Goal: Task Accomplishment & Management: Complete application form

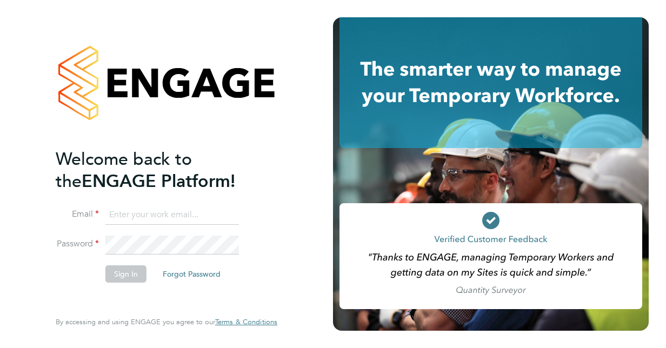
type input "[PERSON_NAME][EMAIL_ADDRESS][DOMAIN_NAME]"
click at [127, 276] on button "Sign In" at bounding box center [125, 274] width 41 height 17
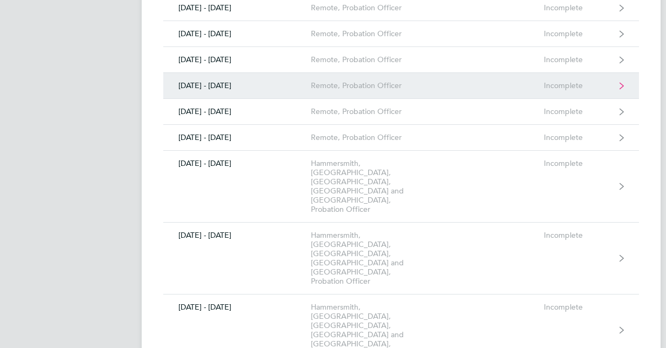
scroll to position [379, 0]
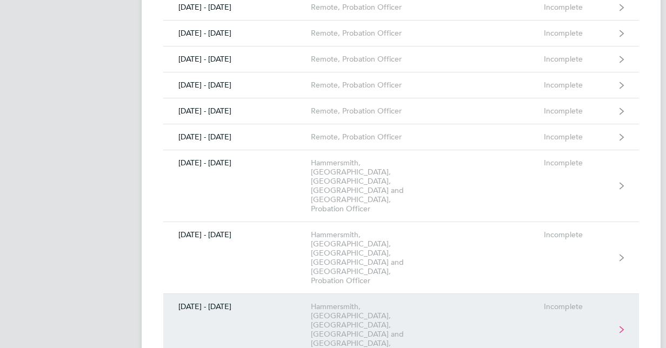
click at [254, 294] on link "[DATE] - [DATE] [GEOGRAPHIC_DATA], [GEOGRAPHIC_DATA], [GEOGRAPHIC_DATA], [GEOGR…" at bounding box center [401, 330] width 476 height 72
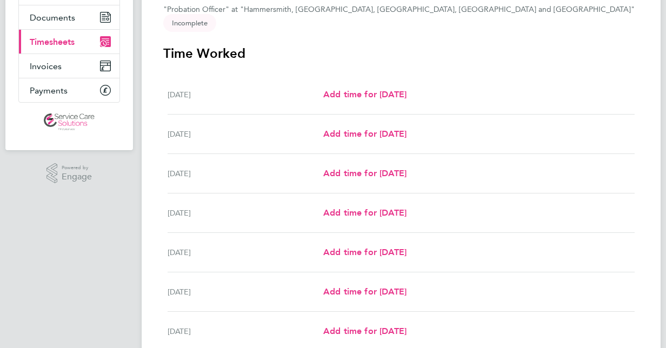
scroll to position [54, 0]
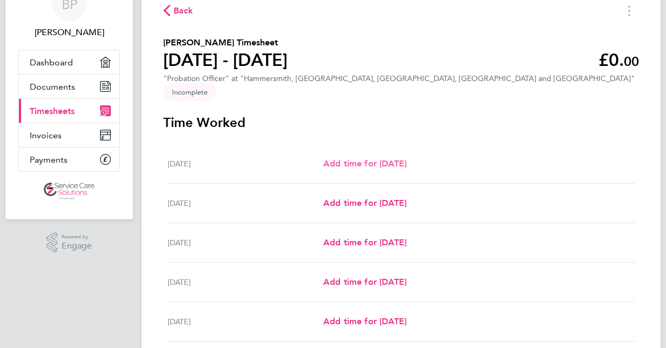
click at [407, 157] on link "Add time for [DATE]" at bounding box center [364, 163] width 83 height 13
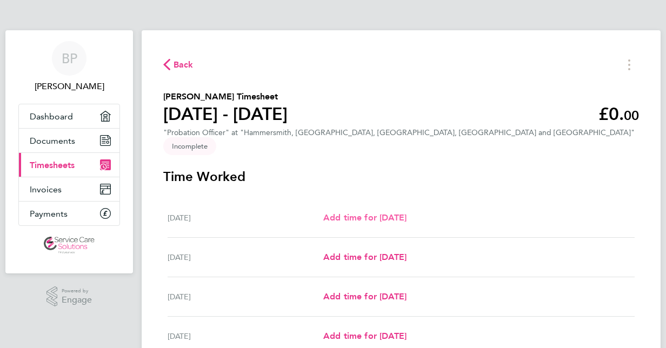
select select "30"
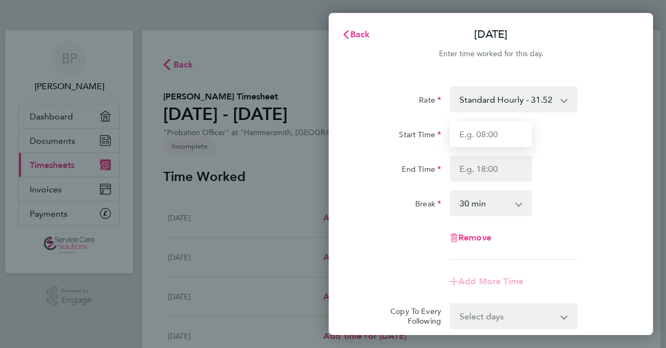
click at [472, 134] on input "Start Time" at bounding box center [491, 134] width 82 height 26
type input "09:00"
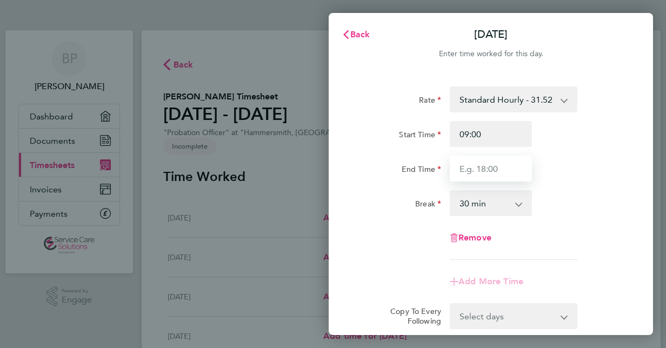
type input "17:00"
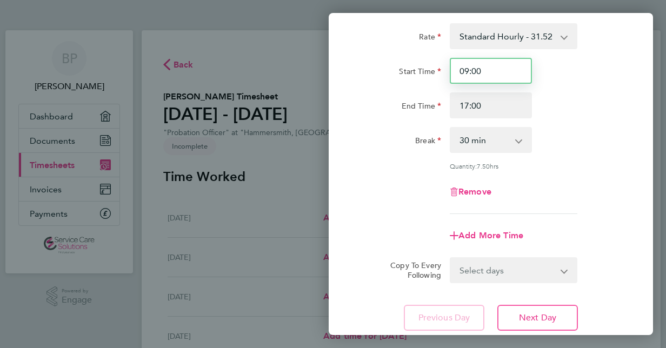
scroll to position [140, 0]
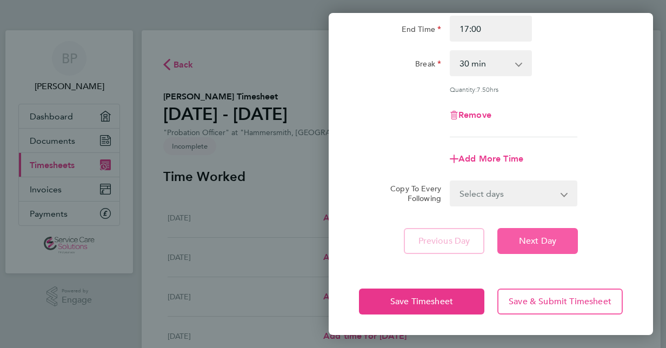
click at [525, 237] on span "Next Day" at bounding box center [537, 241] width 37 height 11
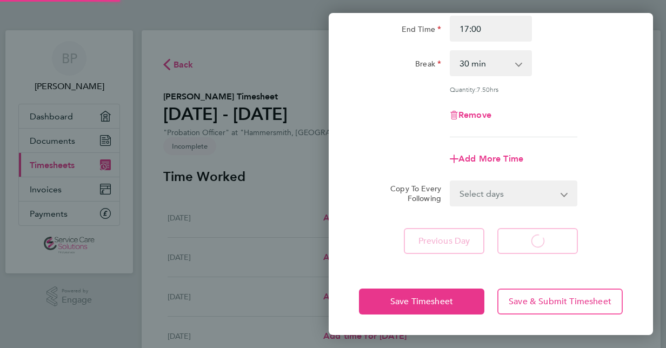
scroll to position [16, 0]
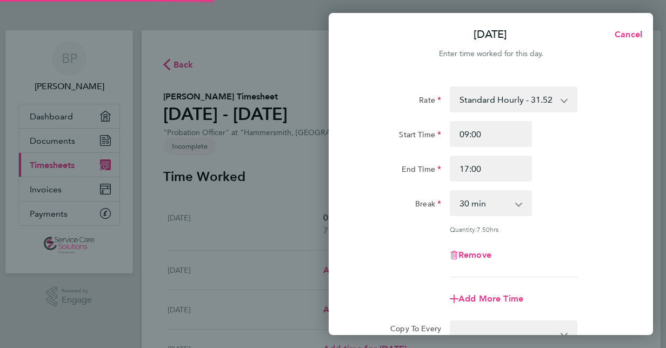
select select "30"
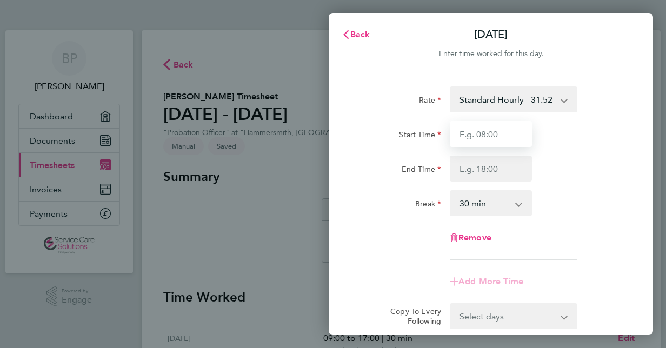
click at [491, 134] on input "Start Time" at bounding box center [491, 134] width 82 height 26
type input "09:00"
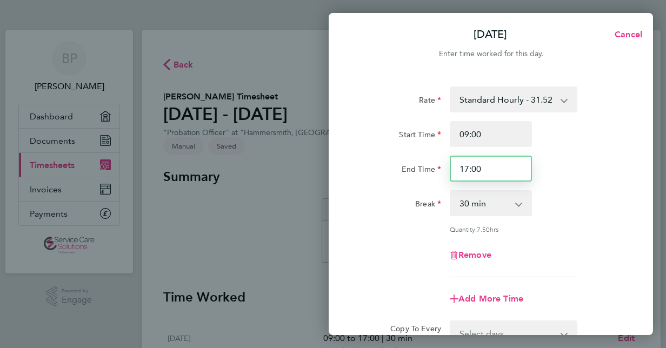
click at [490, 166] on input "17:00" at bounding box center [491, 169] width 82 height 26
type input "1"
type input "12:00"
click at [486, 207] on select "0 min 15 min 30 min 45 min 60 min 75 min 90 min" at bounding box center [484, 203] width 67 height 24
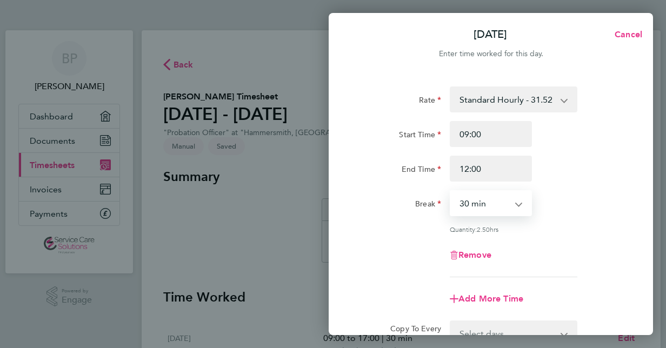
select select "0"
click at [451, 191] on select "0 min 15 min 30 min 45 min 60 min 75 min 90 min" at bounding box center [484, 203] width 67 height 24
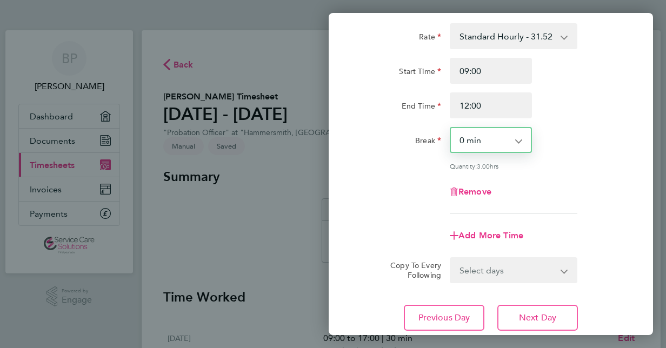
scroll to position [140, 0]
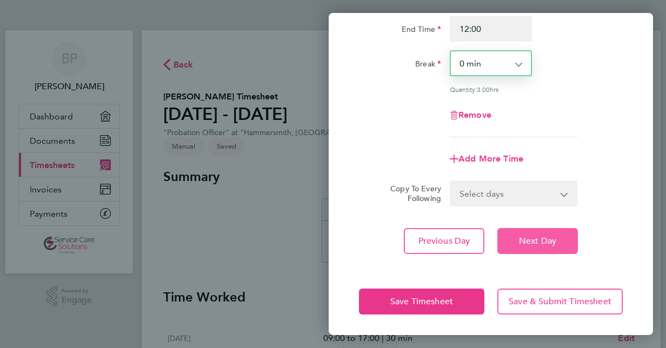
click at [545, 245] on span "Next Day" at bounding box center [537, 241] width 37 height 11
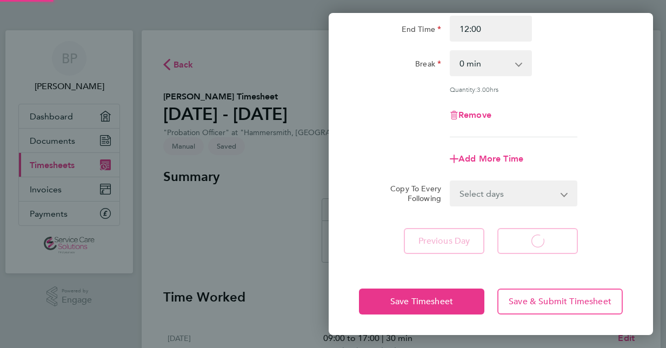
select select "30"
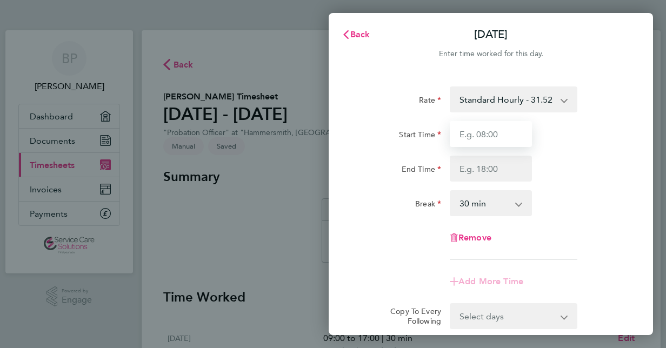
click at [501, 134] on input "Start Time" at bounding box center [491, 134] width 82 height 26
type input "09:00"
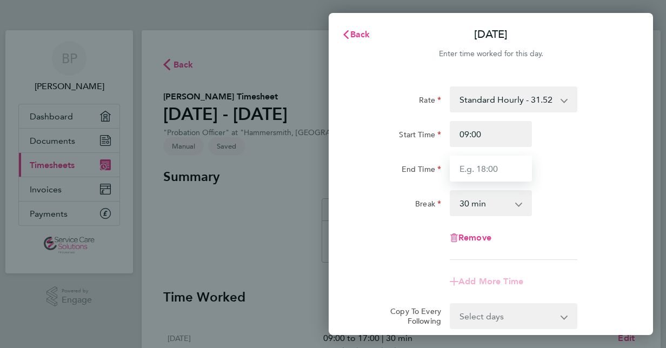
type input "17:00"
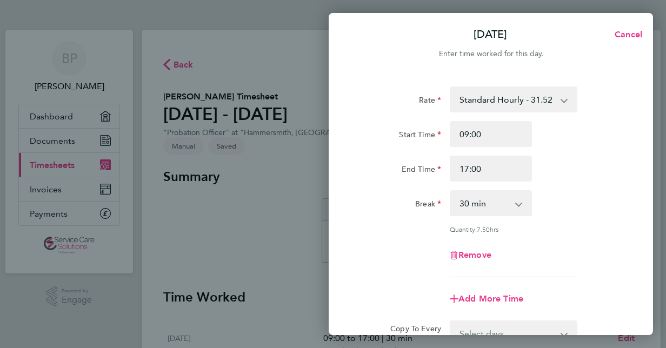
click at [482, 201] on select "0 min 15 min 30 min 45 min 60 min 75 min 90 min" at bounding box center [484, 203] width 67 height 24
select select "15"
click at [451, 191] on select "0 min 15 min 30 min 45 min 60 min 75 min 90 min" at bounding box center [484, 203] width 67 height 24
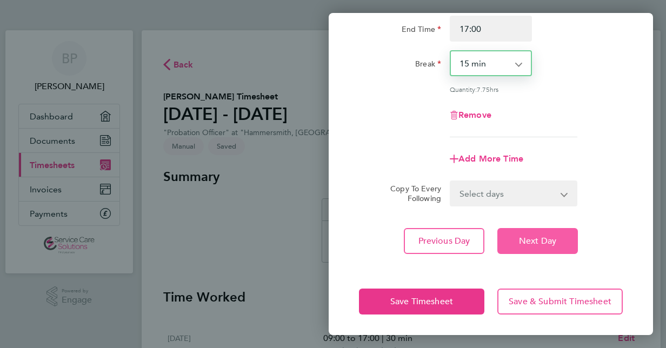
click at [550, 240] on span "Next Day" at bounding box center [537, 241] width 37 height 11
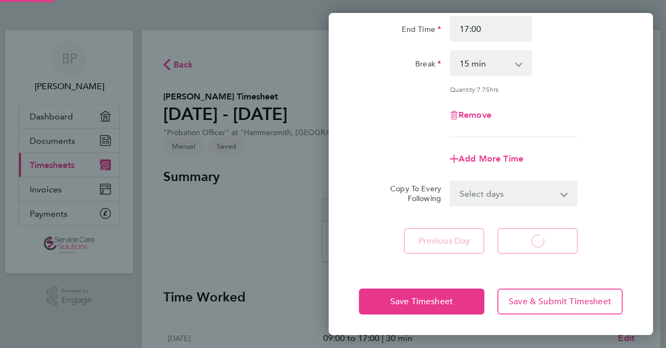
select select "30"
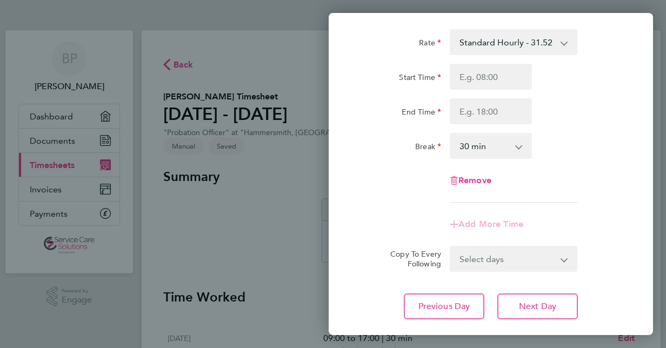
scroll to position [123, 0]
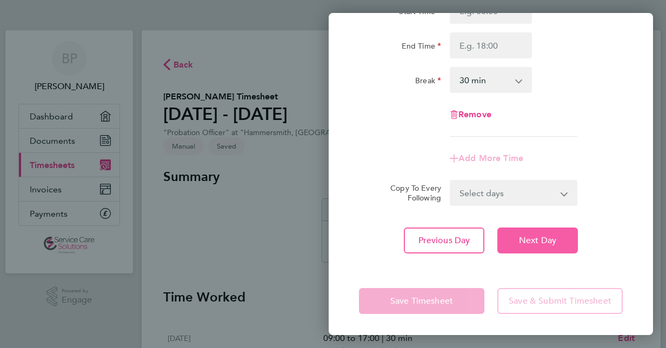
click at [552, 241] on span "Next Day" at bounding box center [537, 240] width 37 height 11
select select "30"
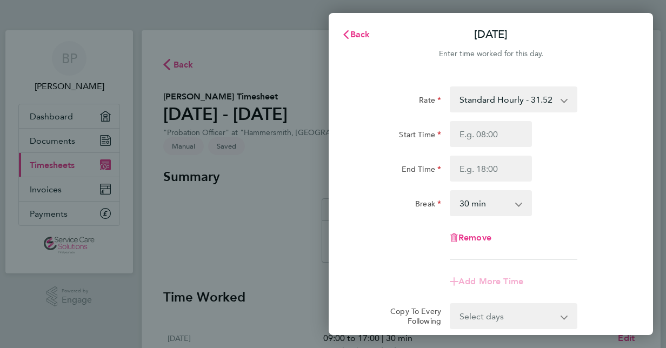
scroll to position [123, 0]
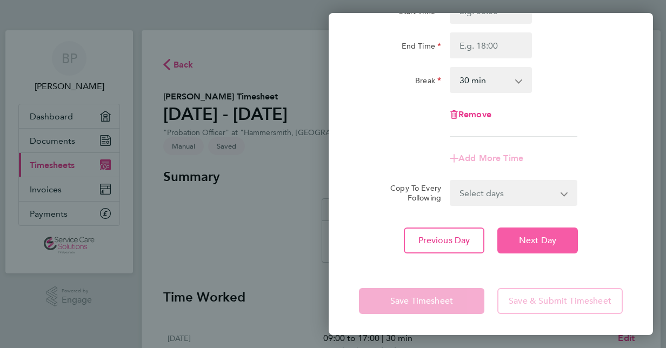
click at [520, 240] on span "Next Day" at bounding box center [537, 240] width 37 height 11
select select "30"
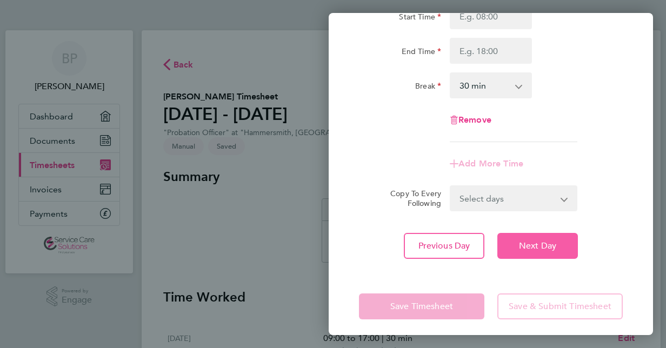
scroll to position [123, 0]
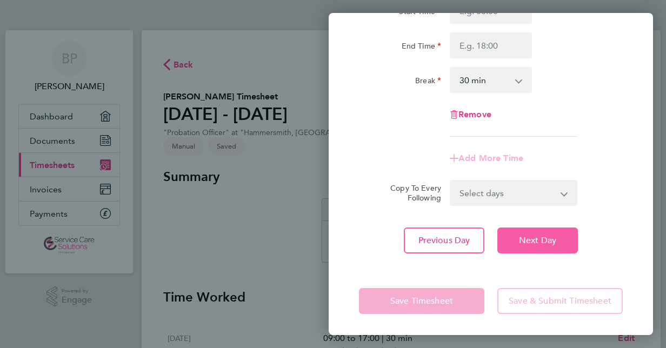
click at [532, 239] on span "Next Day" at bounding box center [537, 240] width 37 height 11
select select "30"
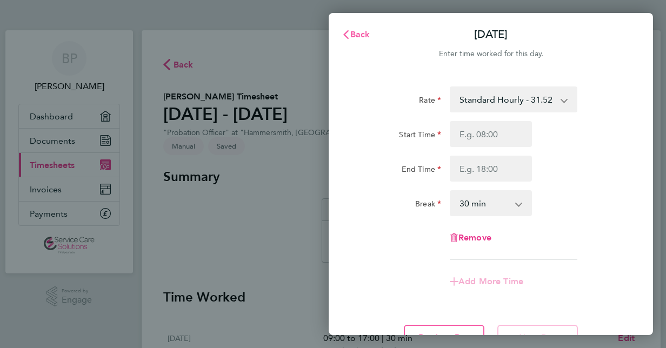
click at [349, 34] on icon "button" at bounding box center [346, 34] width 9 height 9
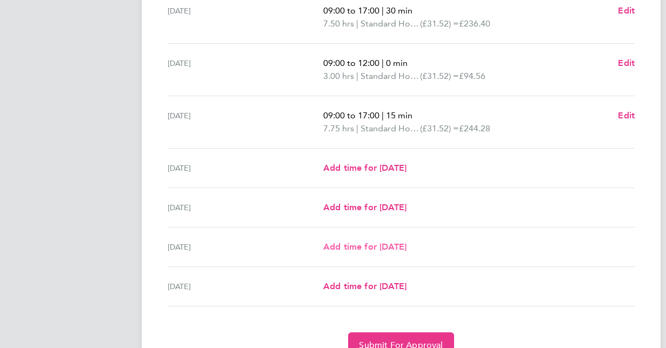
scroll to position [371, 0]
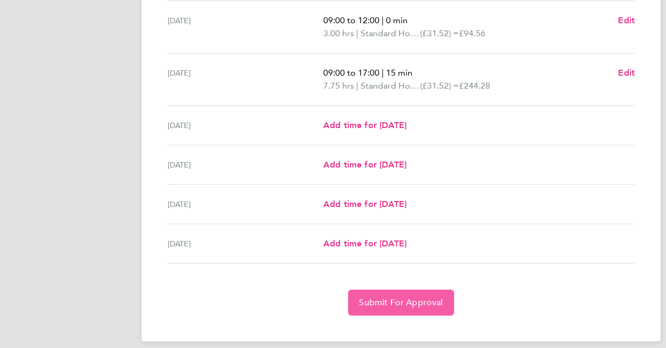
click at [429, 298] on span "Submit For Approval" at bounding box center [401, 303] width 84 height 11
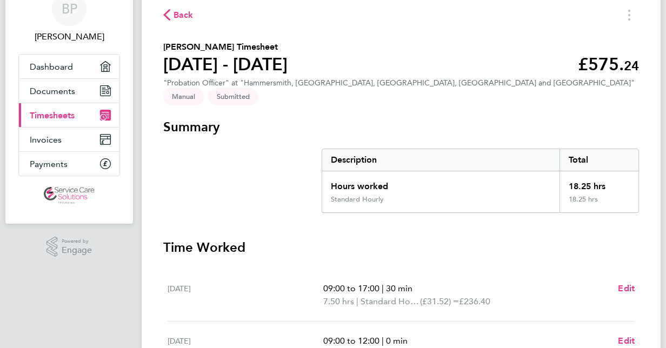
scroll to position [0, 0]
